Goal: Find contact information: Find contact information

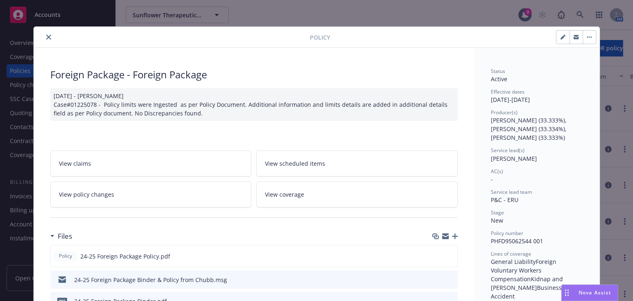
click at [44, 35] on button "close" at bounding box center [49, 37] width 10 height 10
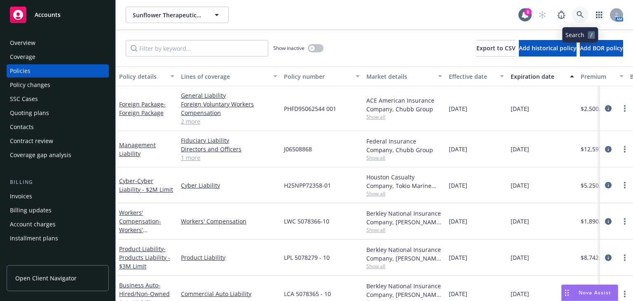
click at [580, 11] on icon at bounding box center [579, 14] width 7 height 7
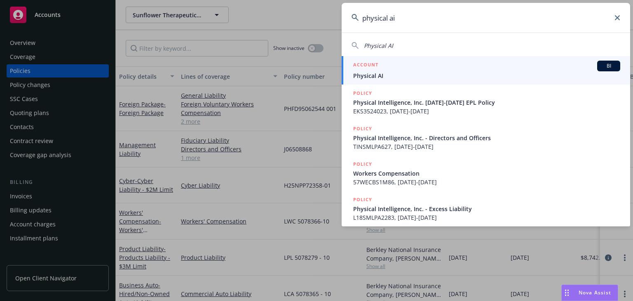
type input "physical ai"
click at [524, 68] on div "ACCOUNT BI" at bounding box center [486, 66] width 267 height 11
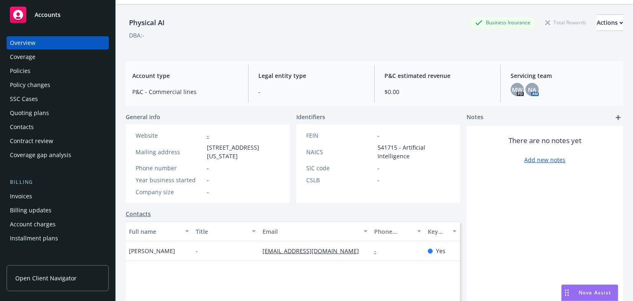
scroll to position [25, 0]
drag, startPoint x: 257, startPoint y: 253, endPoint x: 328, endPoint y: 257, distance: 71.4
click at [328, 257] on div "[EMAIL_ADDRESS][DOMAIN_NAME]" at bounding box center [314, 252] width 111 height 20
copy link "[EMAIL_ADDRESS][DOMAIN_NAME]"
click at [511, 88] on span "MW" at bounding box center [516, 90] width 11 height 9
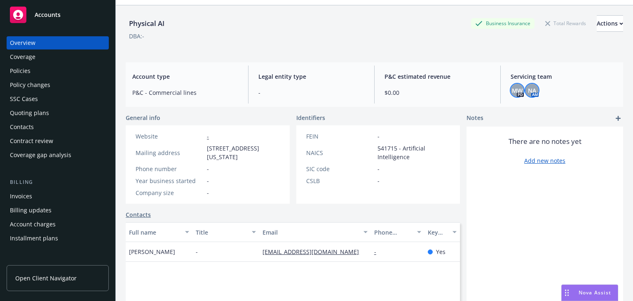
click at [528, 89] on span "NA" at bounding box center [532, 90] width 8 height 9
